Goal: Task Accomplishment & Management: Complete application form

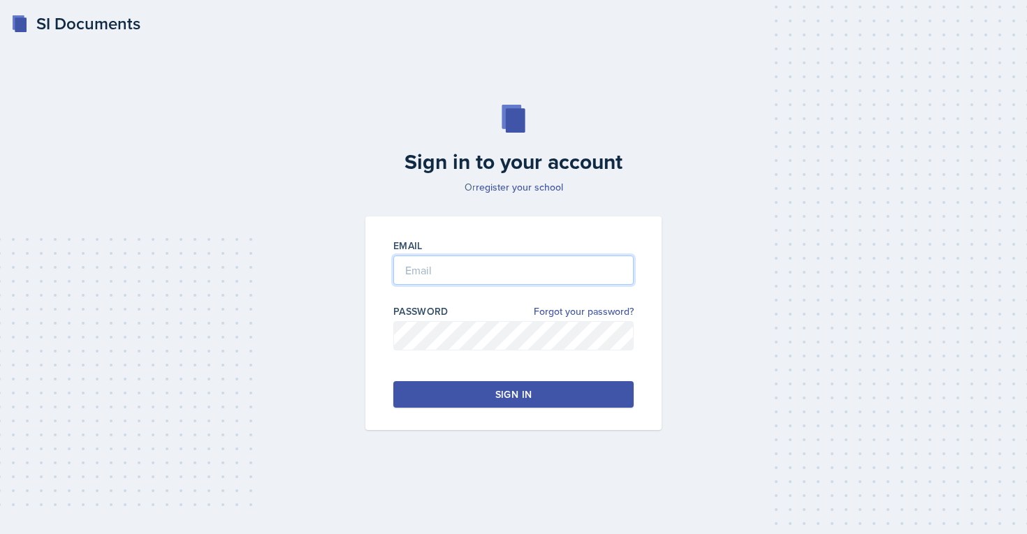
type input "[EMAIL_ADDRESS][PERSON_NAME][DOMAIN_NAME]"
click at [495, 395] on button "Sign in" at bounding box center [513, 394] width 240 height 27
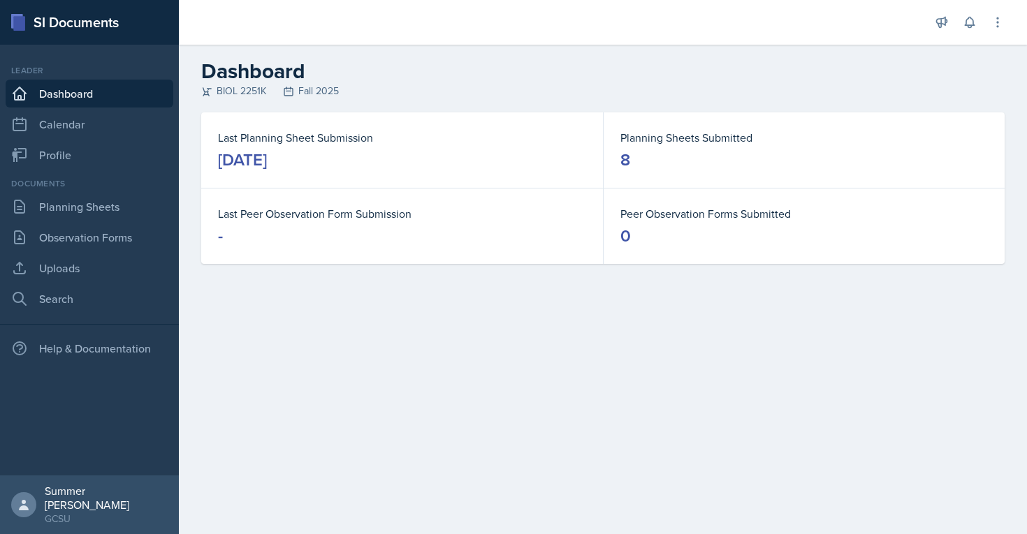
click at [64, 221] on div "Documents Planning Sheets Observation Forms Uploads Search" at bounding box center [90, 245] width 168 height 136
click at [92, 203] on link "Planning Sheets" at bounding box center [90, 207] width 168 height 28
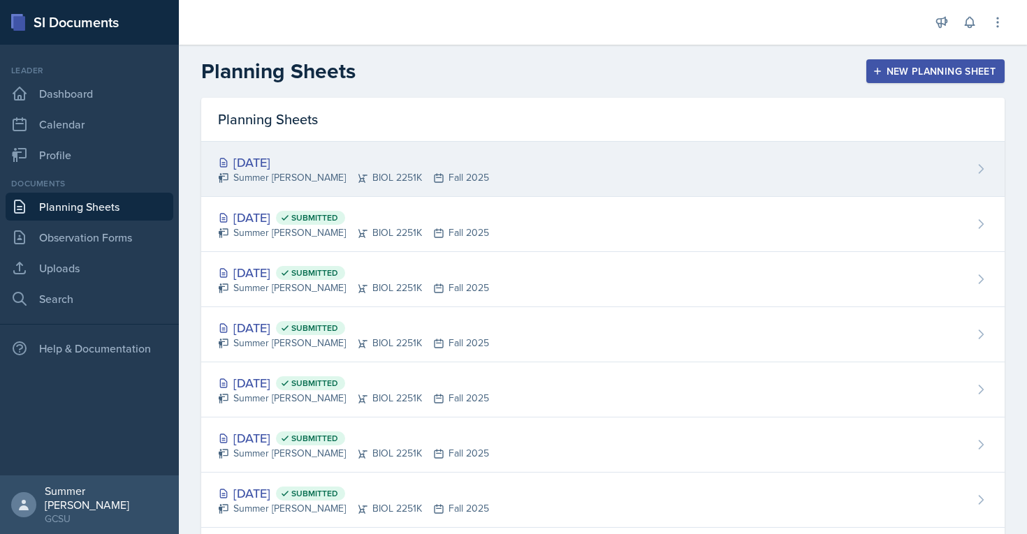
click at [282, 166] on div "[DATE]" at bounding box center [353, 162] width 271 height 19
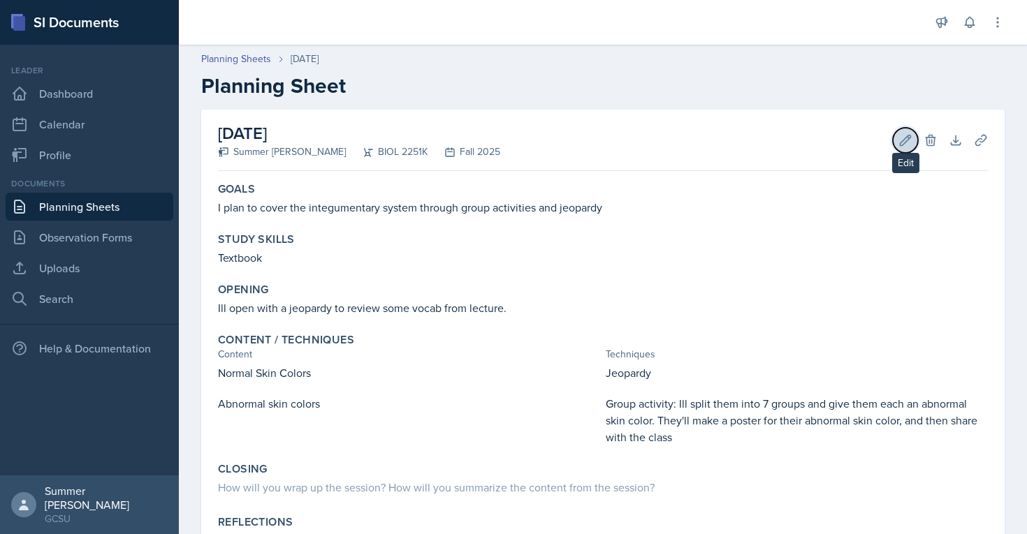
click at [903, 135] on icon at bounding box center [905, 140] width 14 height 14
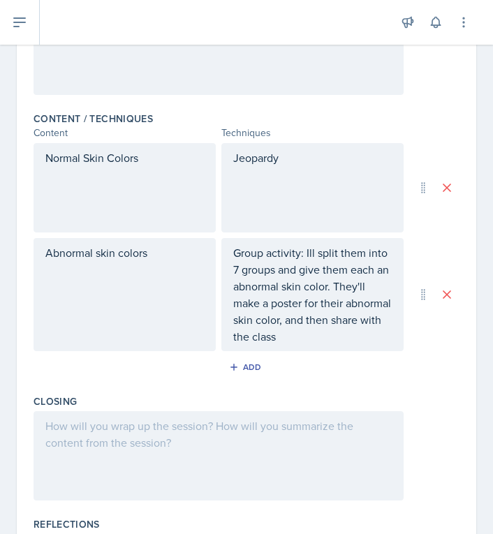
scroll to position [406, 0]
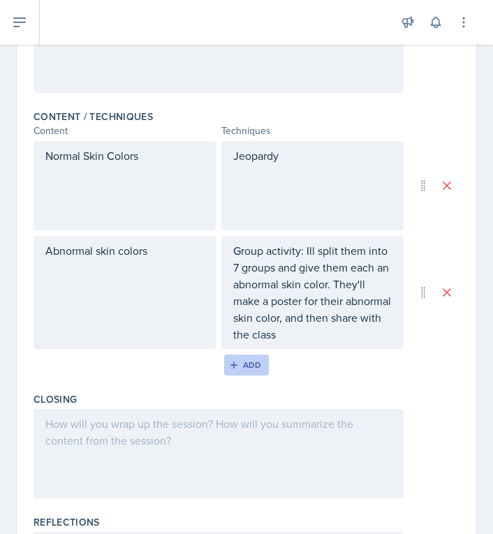
click at [252, 368] on div "Add" at bounding box center [247, 365] width 30 height 11
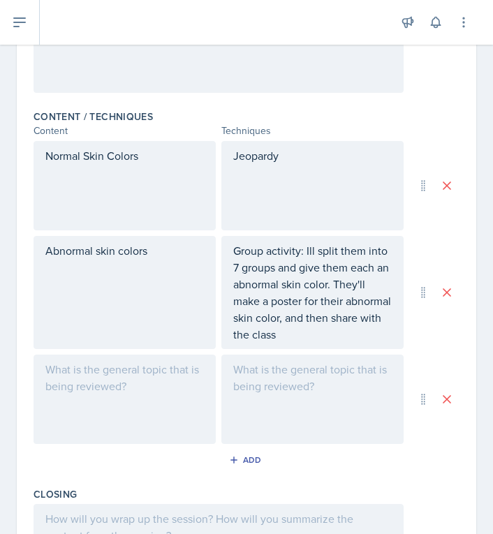
click at [112, 386] on div at bounding box center [125, 399] width 182 height 89
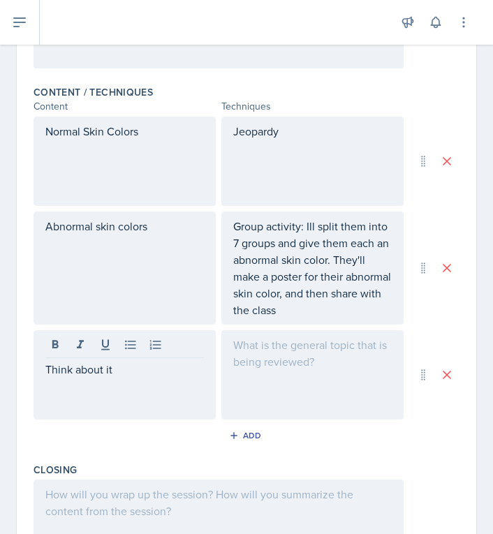
click at [253, 386] on div at bounding box center [312, 374] width 182 height 89
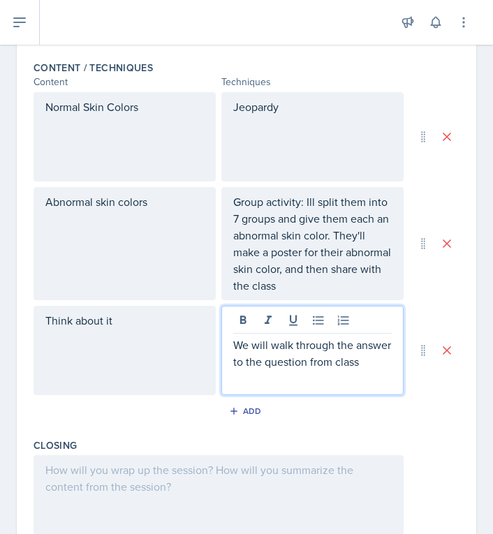
click at [143, 415] on div "Add" at bounding box center [247, 414] width 426 height 27
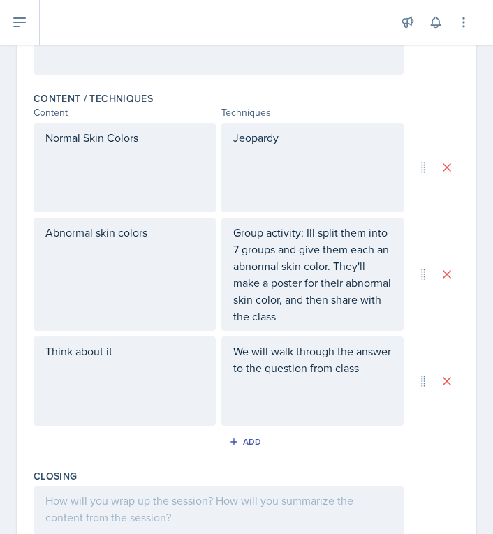
scroll to position [413, 0]
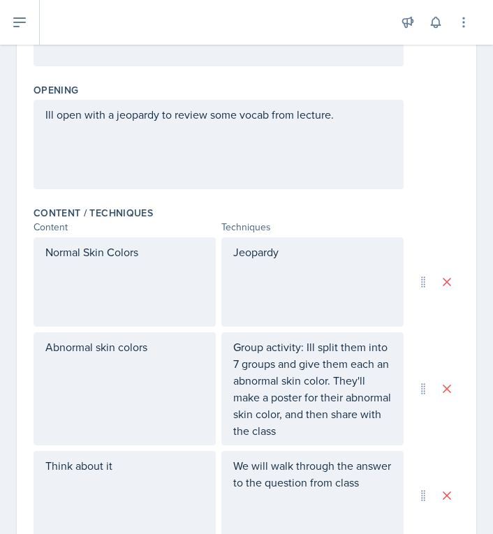
click at [166, 255] on p "Normal Skin Colors" at bounding box center [124, 252] width 159 height 17
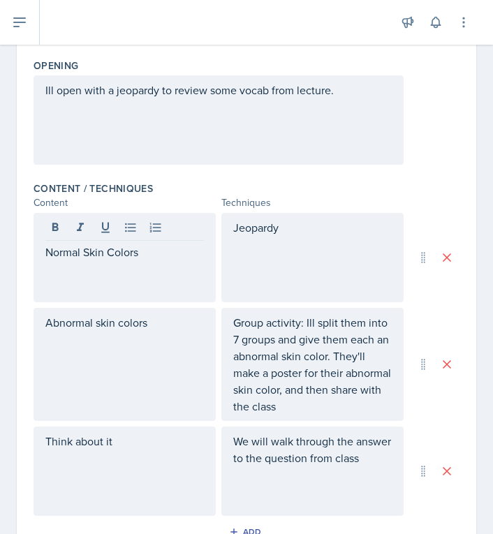
click at [332, 253] on div "Jeopardy" at bounding box center [312, 257] width 182 height 89
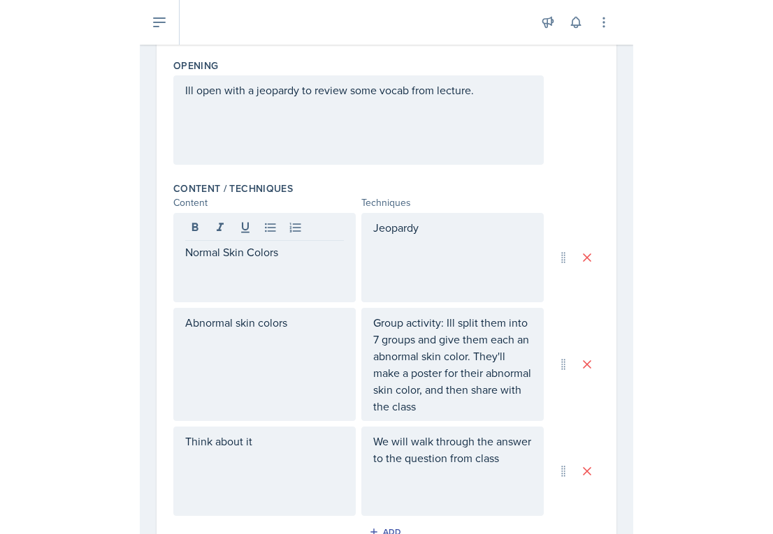
scroll to position [358, 0]
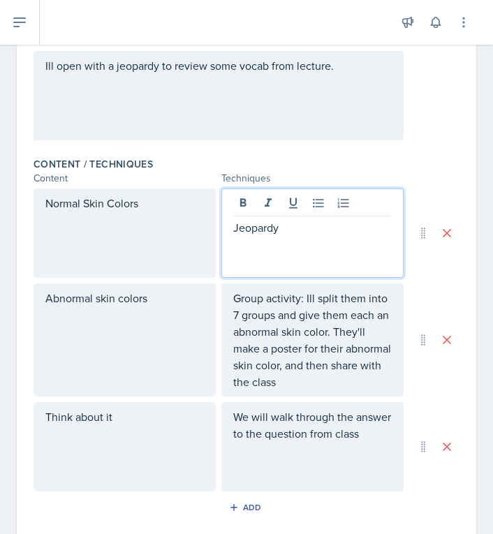
click at [303, 225] on p "Jeopardy" at bounding box center [312, 227] width 159 height 17
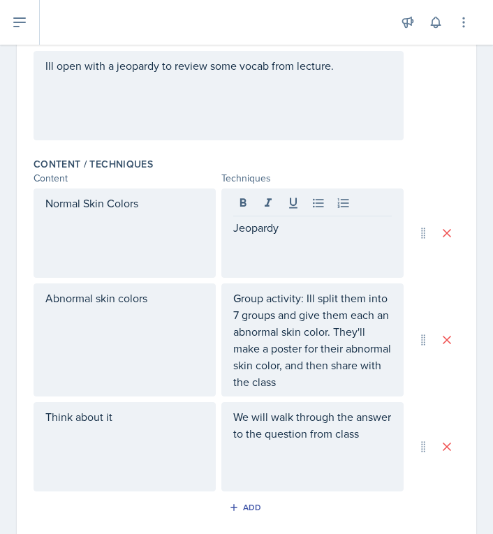
click at [428, 175] on div "Content Techniques" at bounding box center [247, 178] width 426 height 15
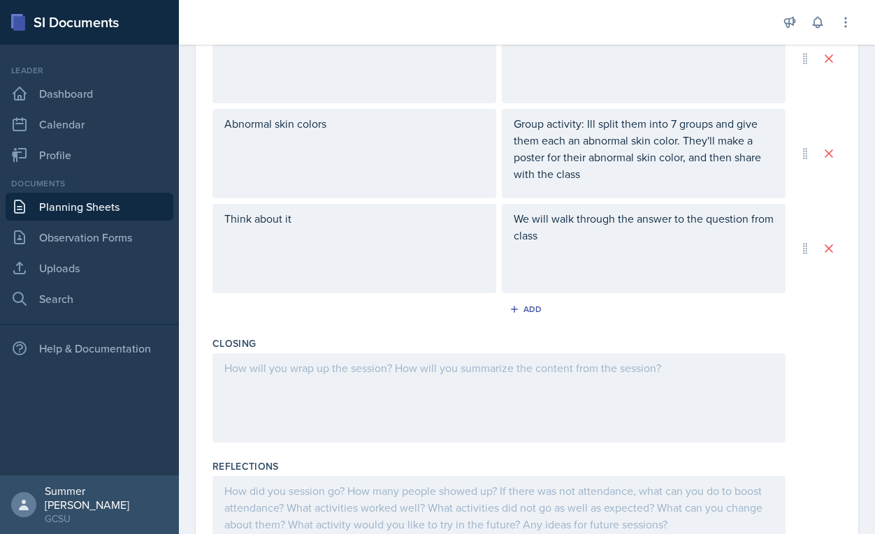
scroll to position [506, 0]
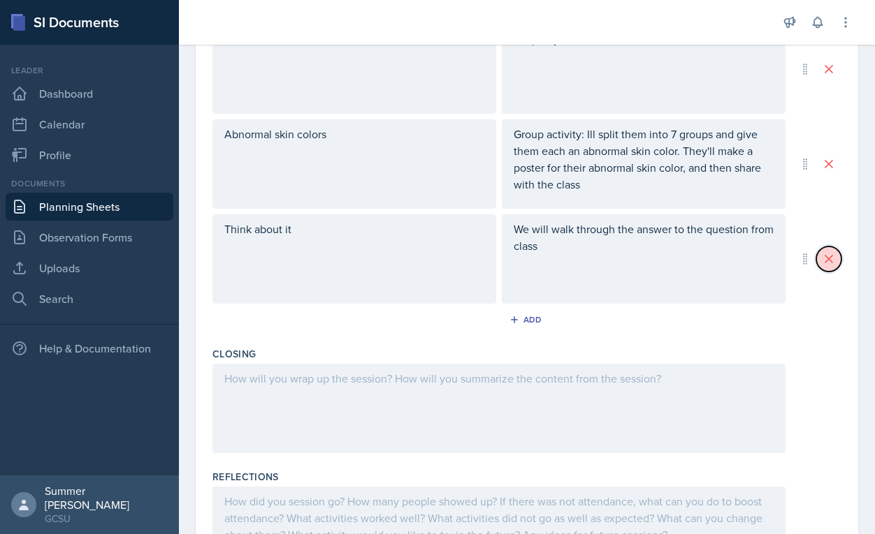
click at [831, 262] on icon at bounding box center [828, 259] width 7 height 7
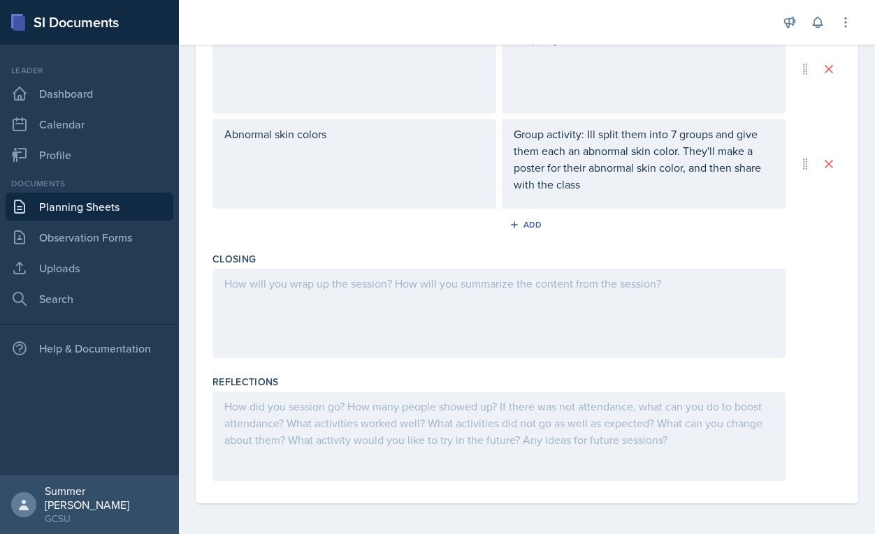
click at [398, 321] on div at bounding box center [498, 313] width 573 height 89
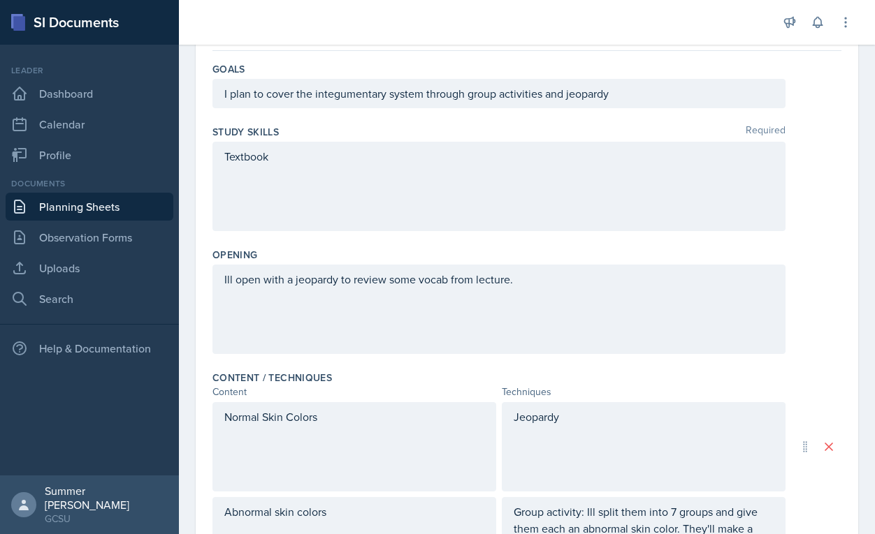
scroll to position [0, 0]
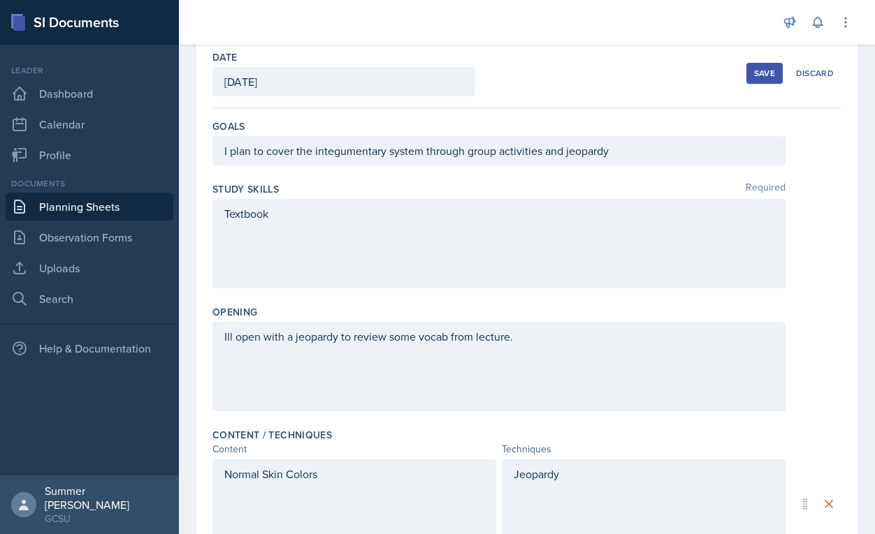
click at [287, 363] on div "Ill open with a jeopardy to review some vocab from lecture." at bounding box center [498, 366] width 573 height 89
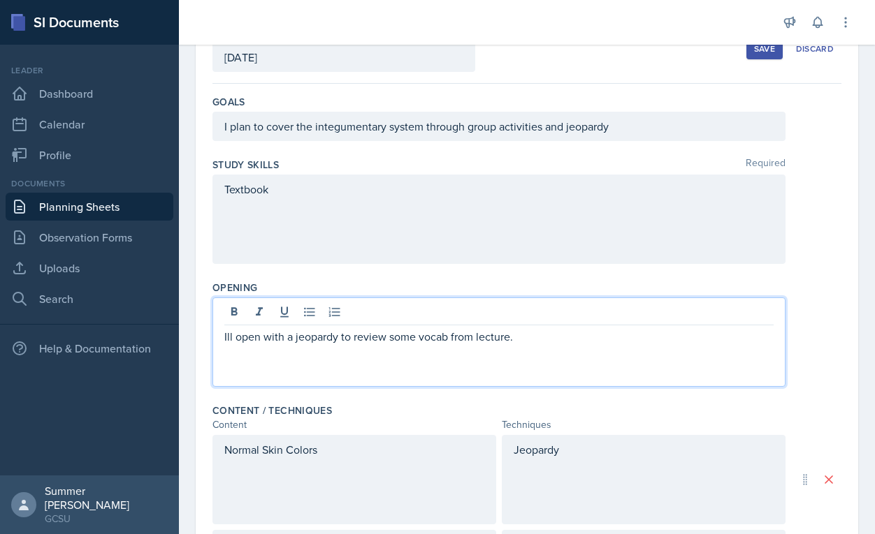
click at [356, 407] on div "Content / Techniques" at bounding box center [526, 411] width 629 height 14
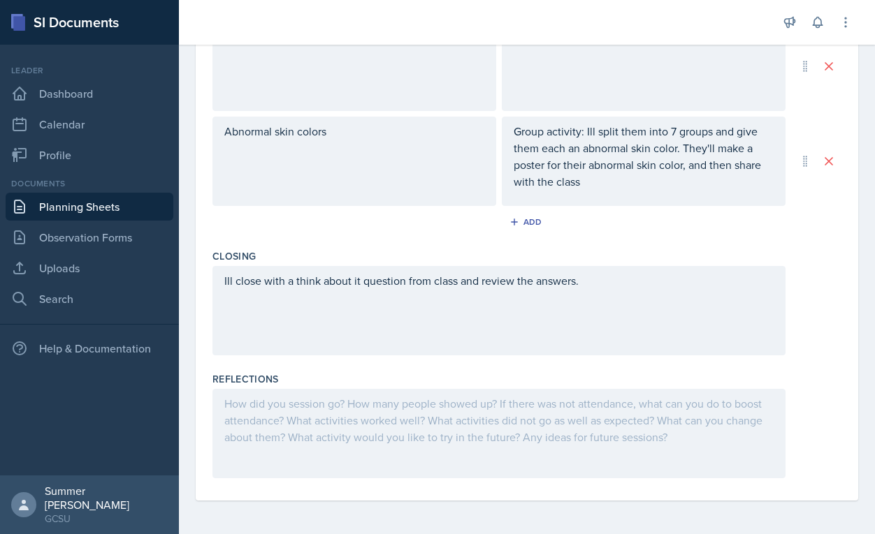
scroll to position [0, 0]
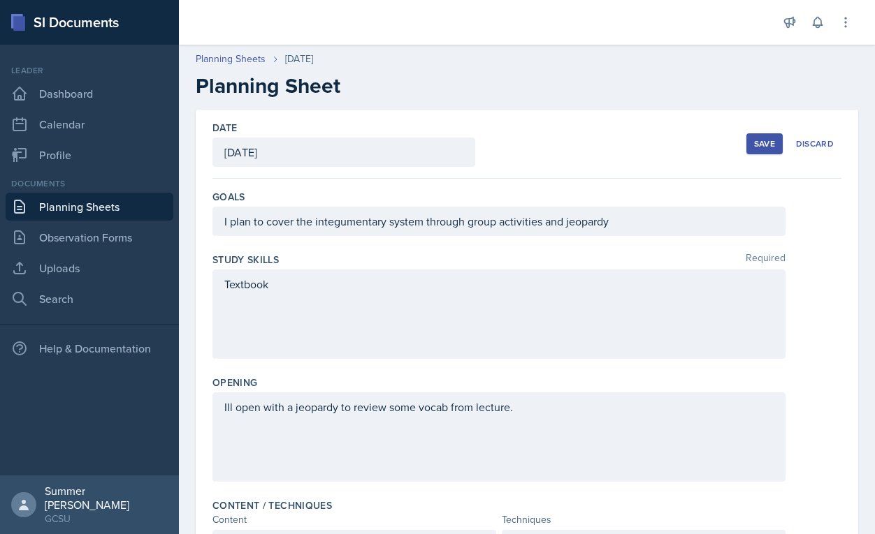
click at [758, 143] on div "Save" at bounding box center [764, 143] width 21 height 11
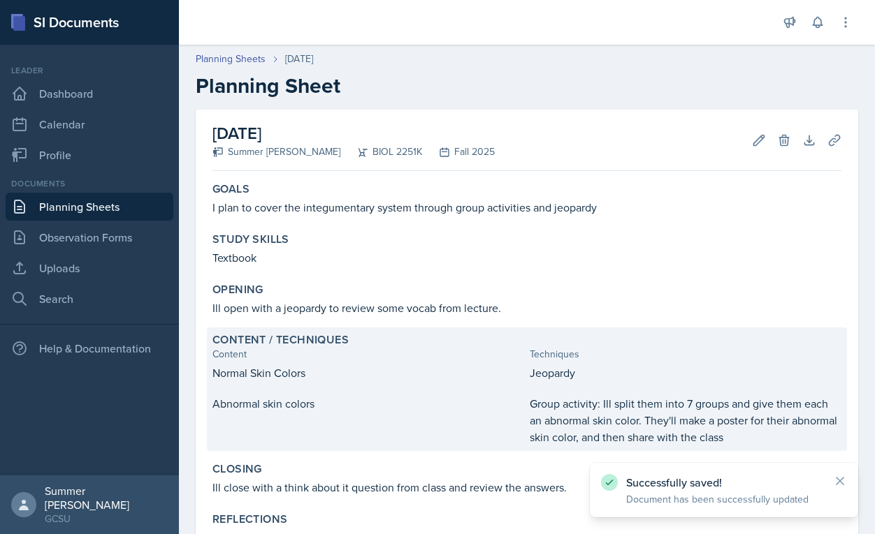
scroll to position [145, 0]
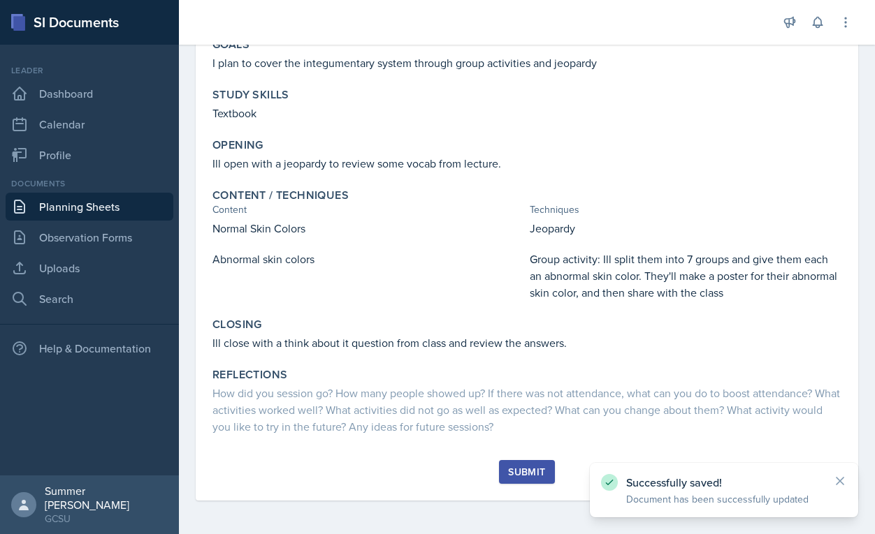
click at [524, 470] on div "Submit" at bounding box center [526, 472] width 37 height 11
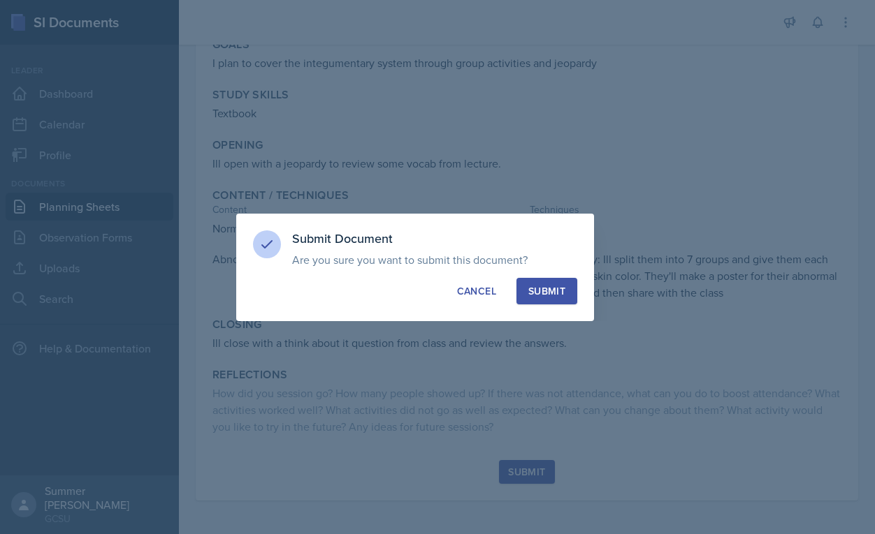
click at [560, 292] on div "Submit" at bounding box center [546, 291] width 37 height 14
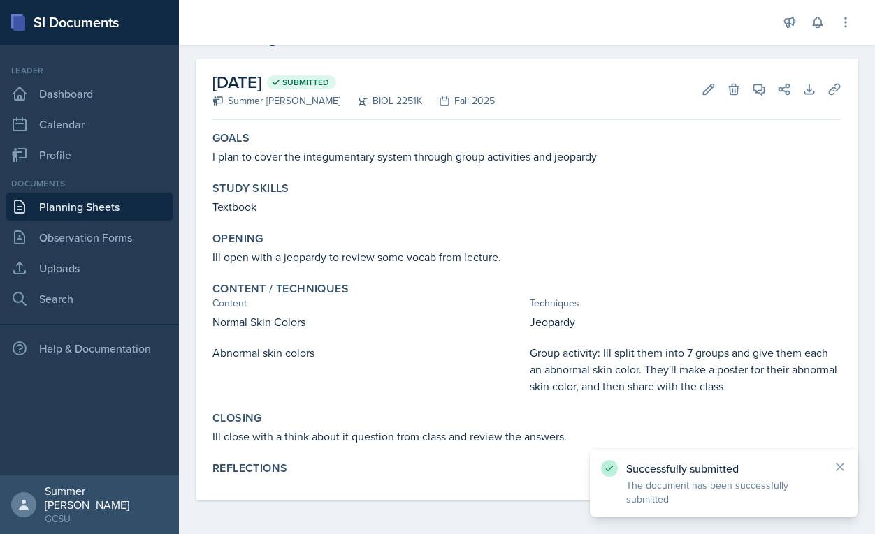
scroll to position [51, 0]
